Goal: Complete application form: Complete application form

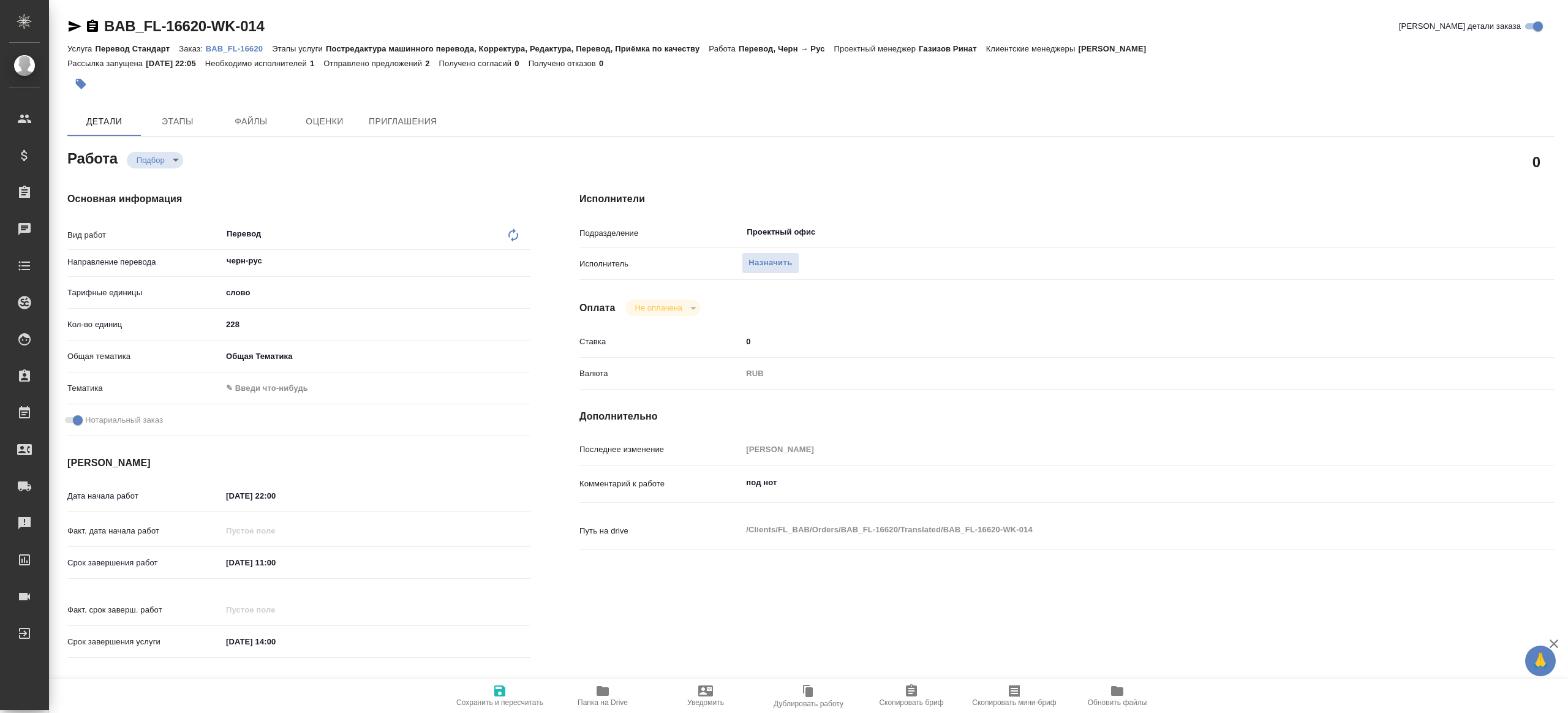
type textarea "x"
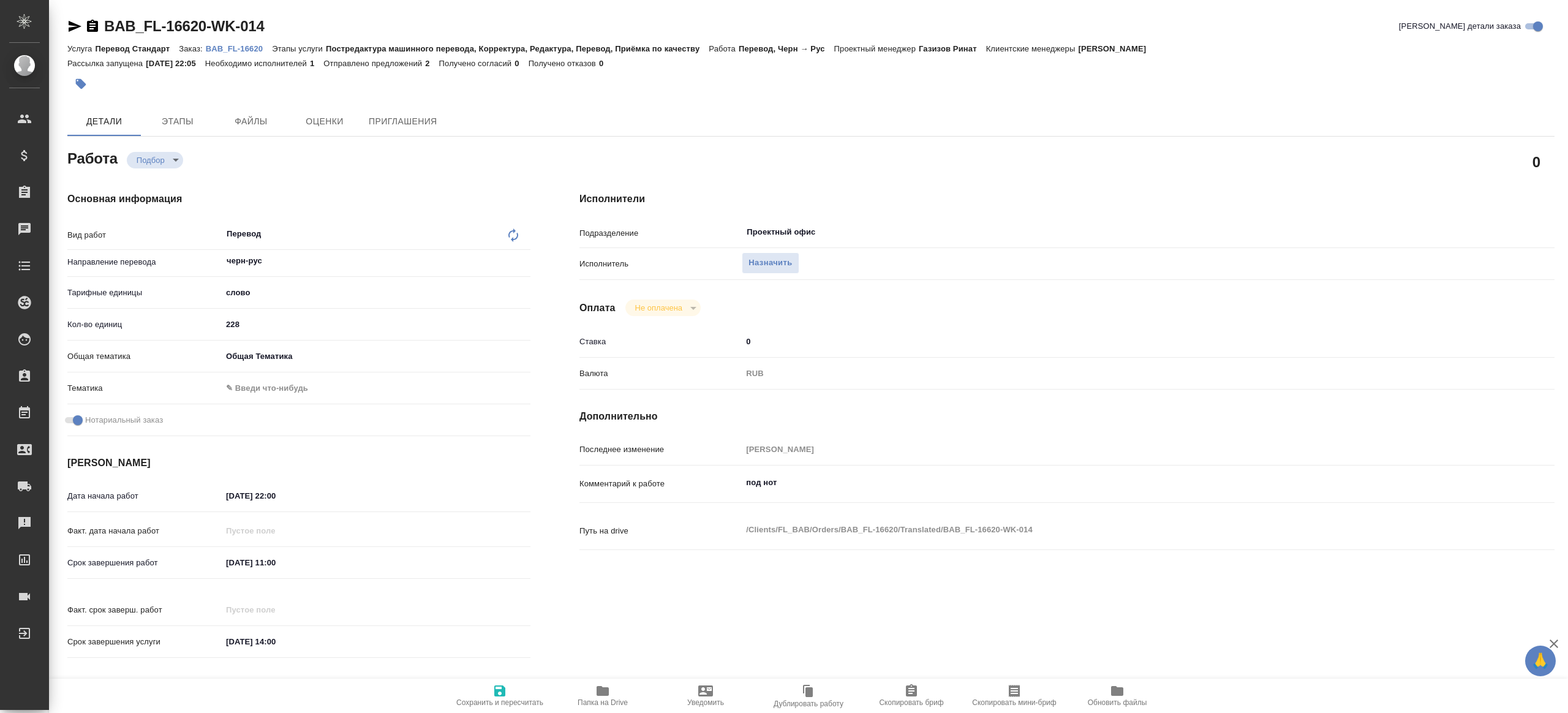
type textarea "x"
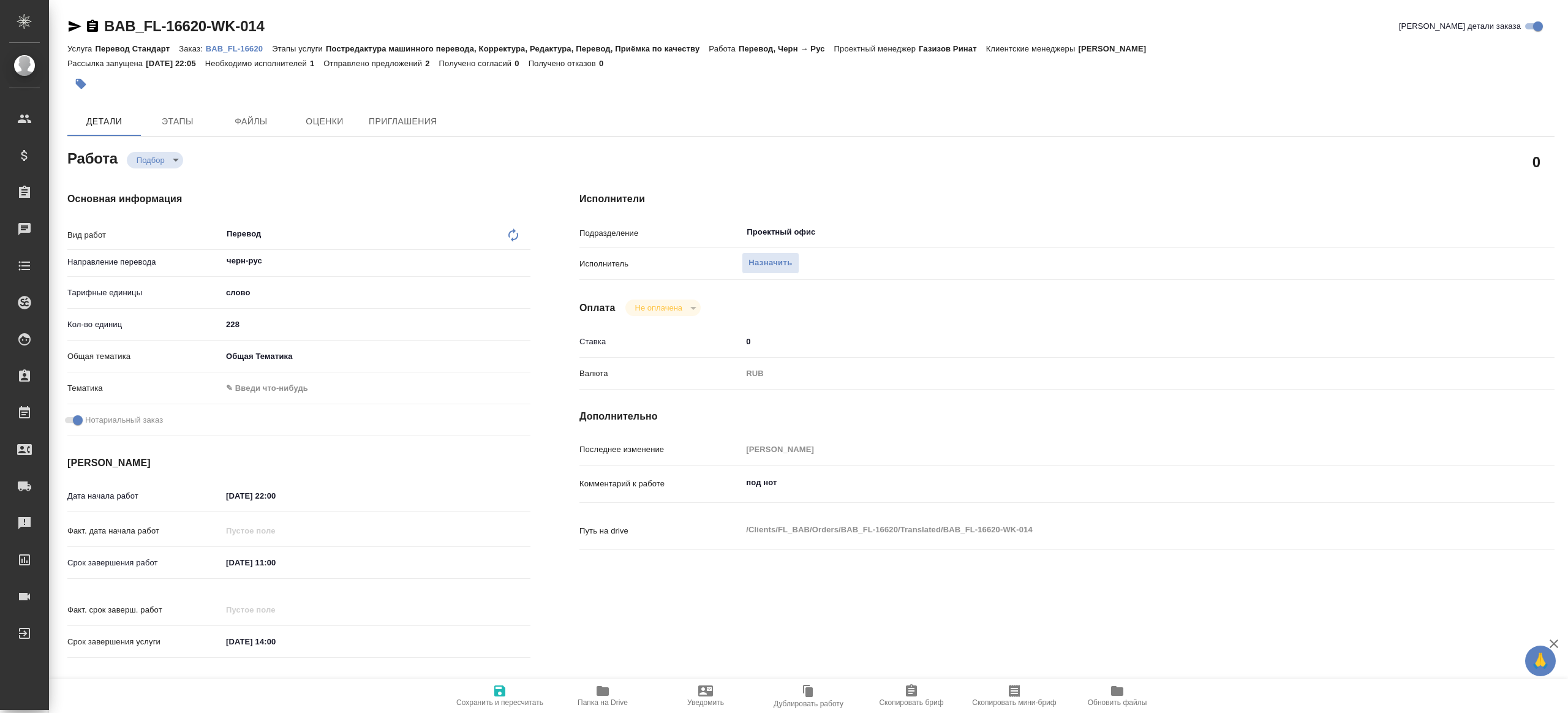
type textarea "x"
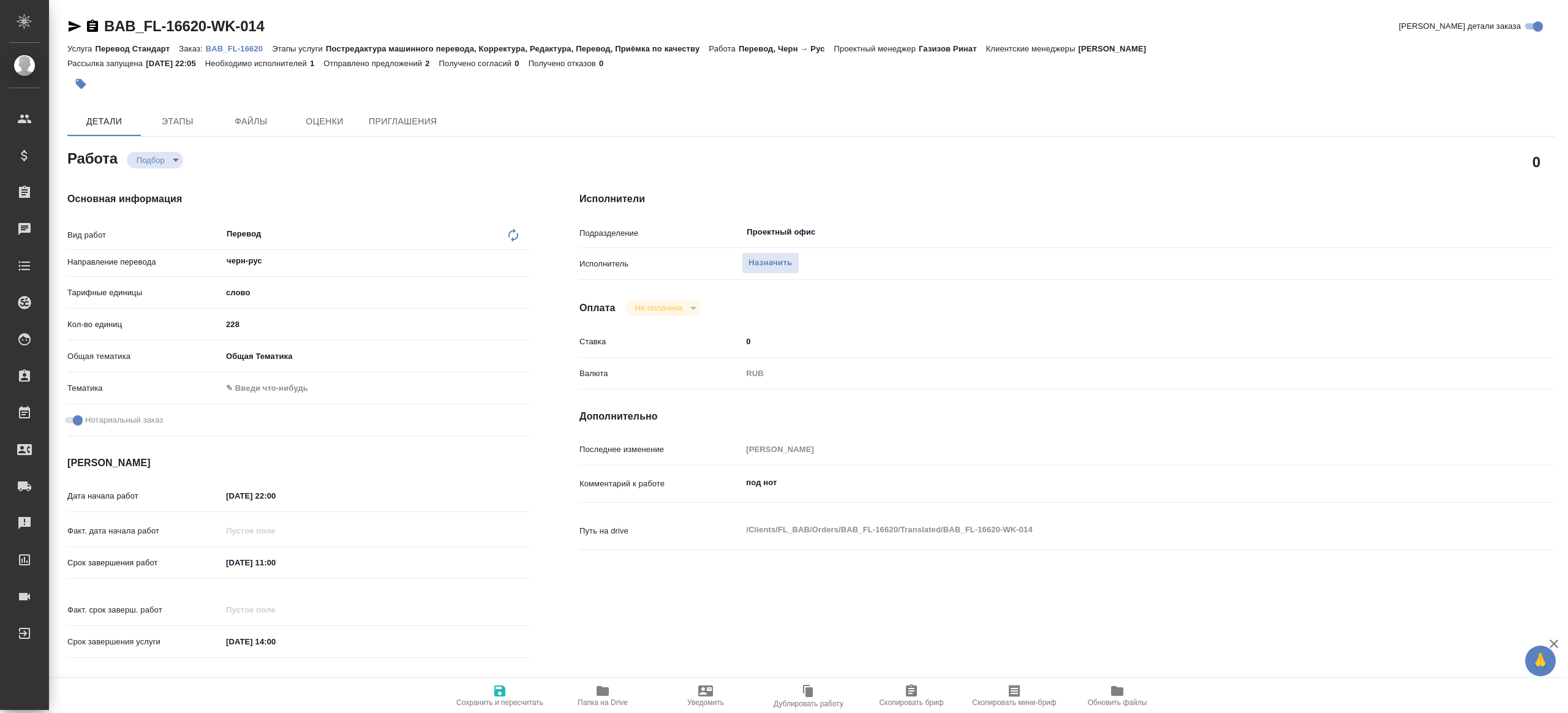
type textarea "x"
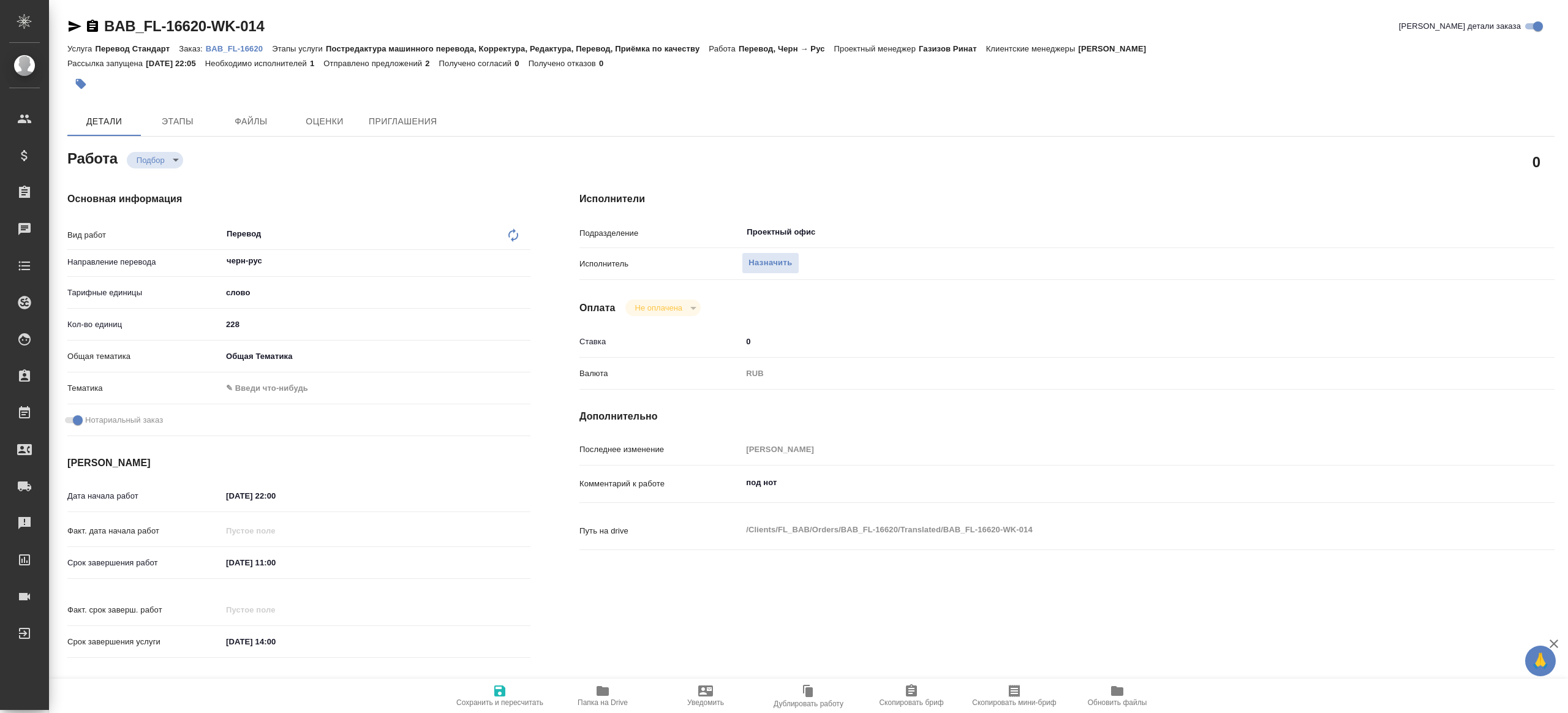
type textarea "x"
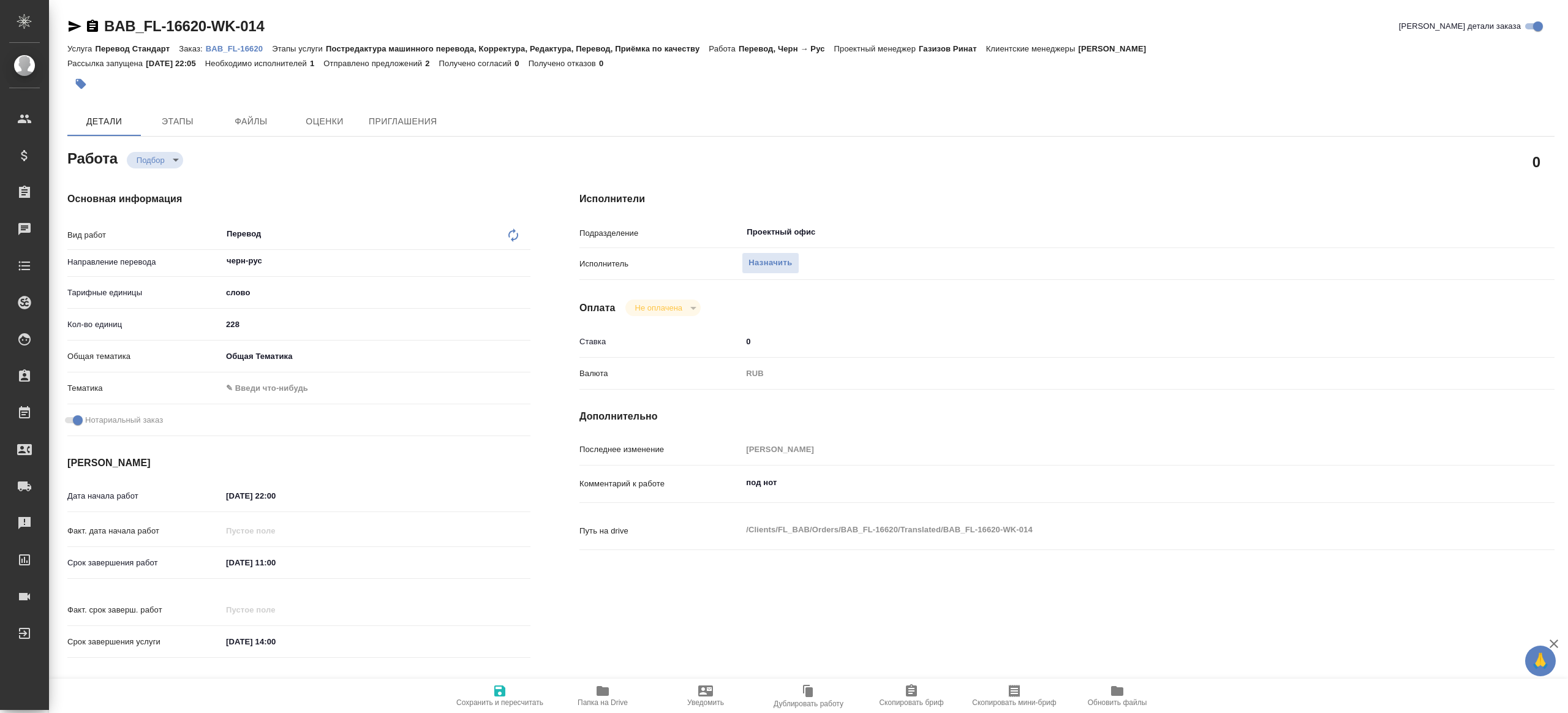
type textarea "x"
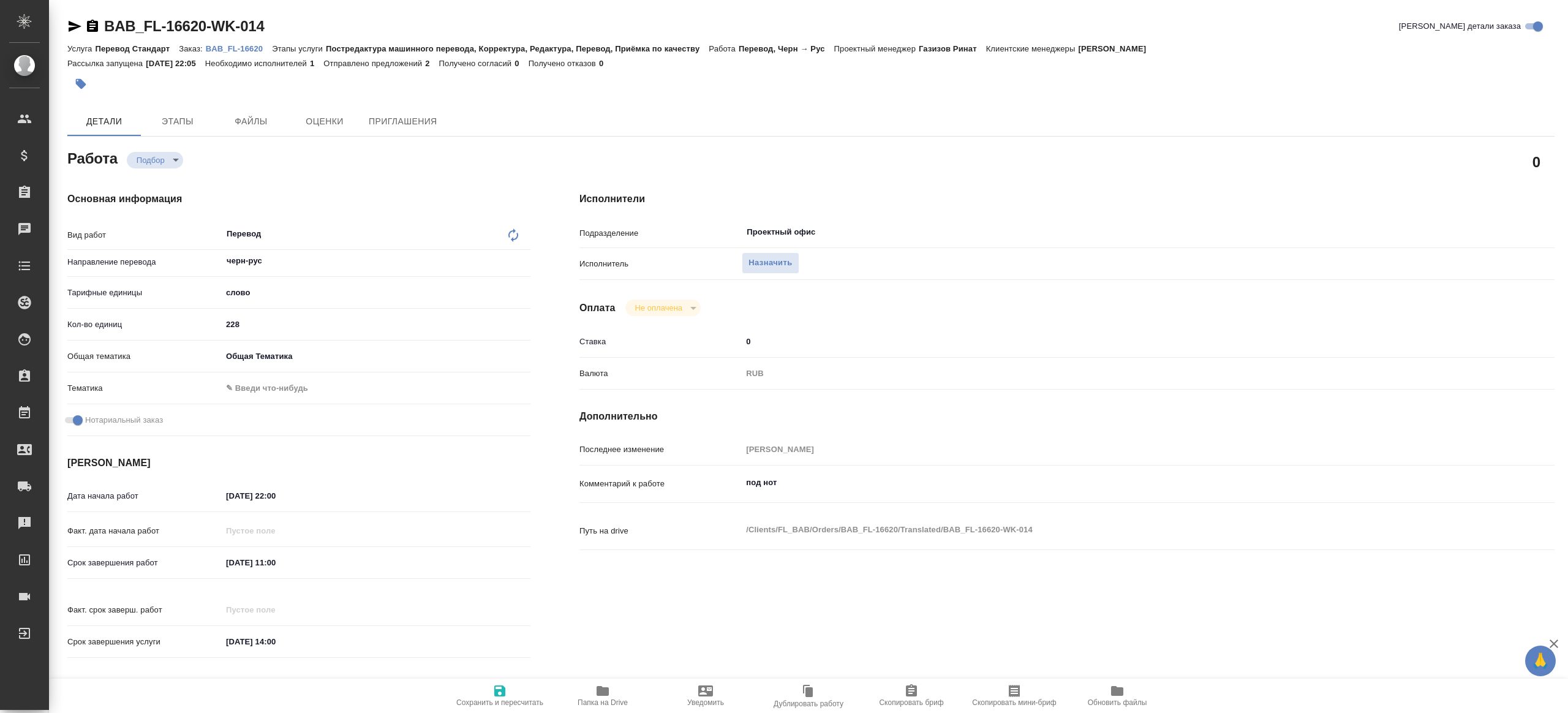
type textarea "x"
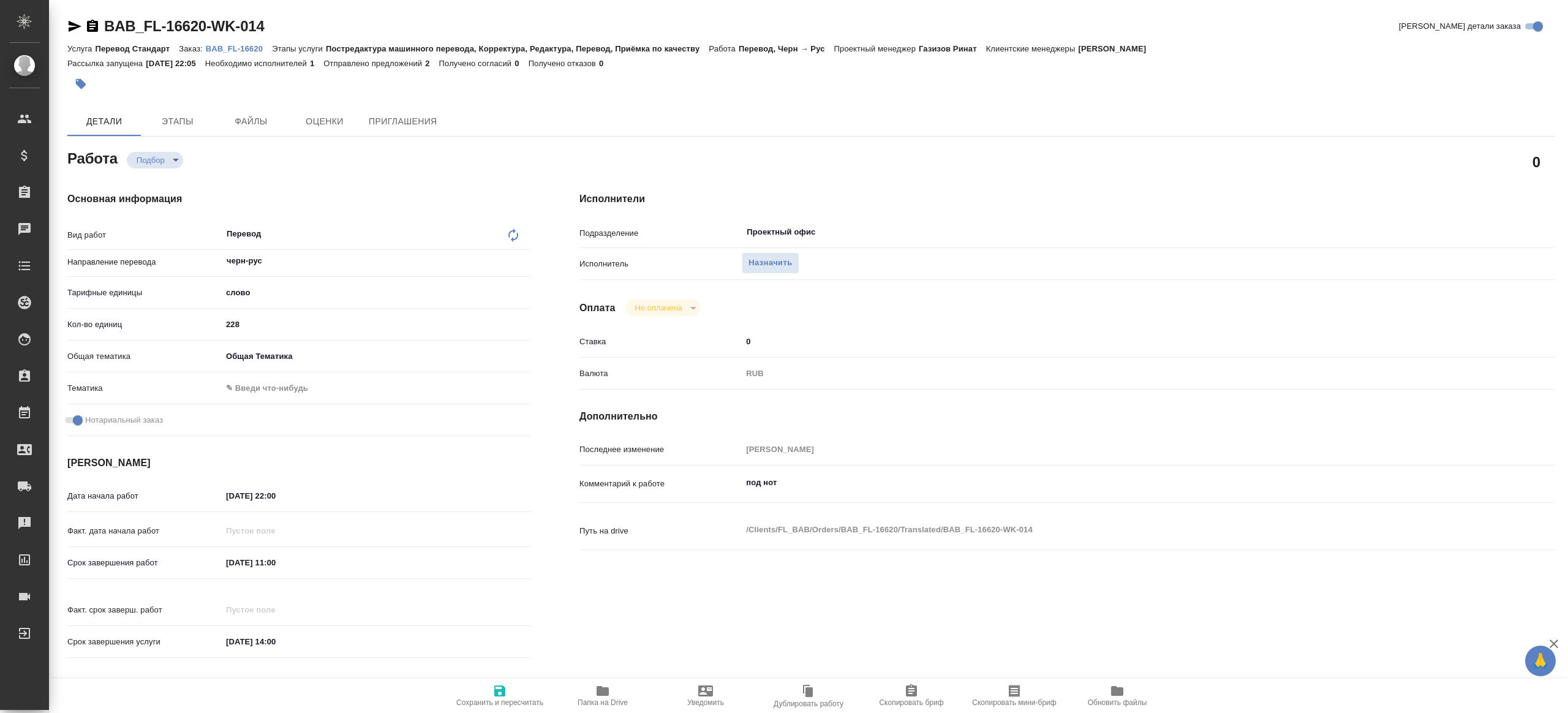
type textarea "x"
